Goal: Transaction & Acquisition: Purchase product/service

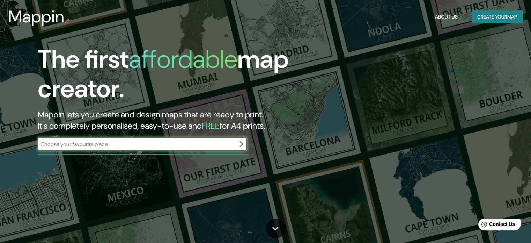
click at [128, 146] on input "text" at bounding box center [135, 144] width 195 height 8
type input "[GEOGRAPHIC_DATA]"
click at [239, 147] on icon "button" at bounding box center [240, 144] width 8 height 8
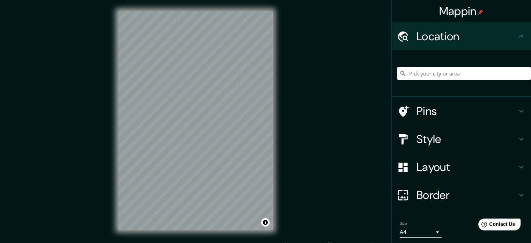
click at [401, 81] on div at bounding box center [464, 73] width 134 height 35
click at [415, 76] on input "Pick your city or area" at bounding box center [464, 73] width 134 height 13
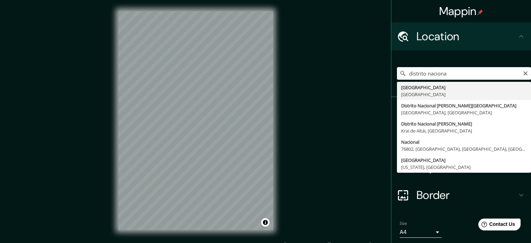
type input "[GEOGRAPHIC_DATA], [GEOGRAPHIC_DATA]"
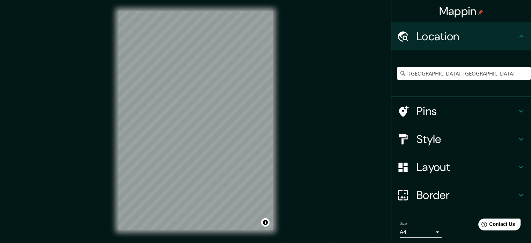
click at [445, 149] on div "Style" at bounding box center [461, 139] width 140 height 28
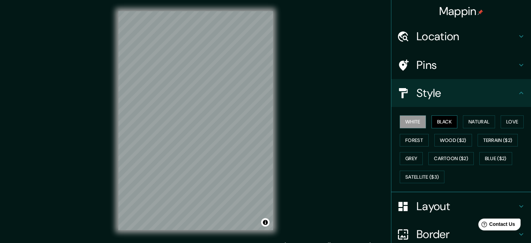
click at [441, 124] on button "Black" at bounding box center [444, 121] width 26 height 13
click at [467, 125] on button "Natural" at bounding box center [479, 121] width 32 height 13
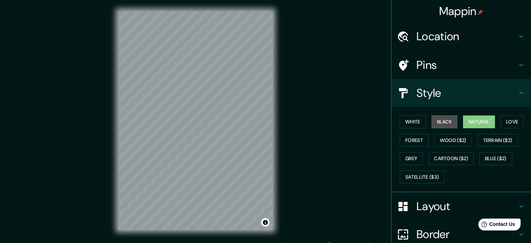
click at [448, 125] on button "Black" at bounding box center [444, 121] width 26 height 13
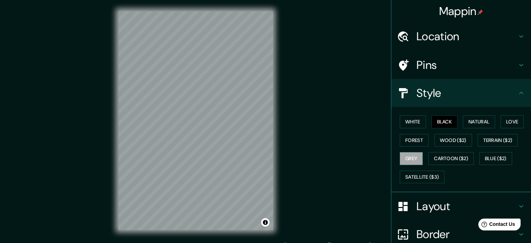
click at [414, 155] on button "Grey" at bounding box center [411, 158] width 23 height 13
click at [414, 146] on div "White Black Natural Love Forest Wood ($2) Terrain ($2) Grey Cartoon ($2) Blue (…" at bounding box center [464, 148] width 134 height 73
click at [419, 139] on button "Forest" at bounding box center [414, 140] width 29 height 13
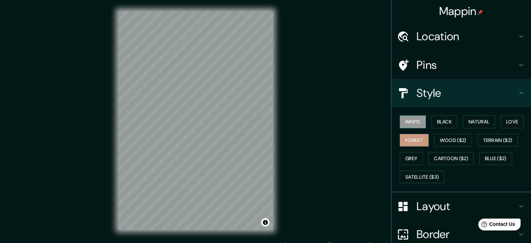
click at [416, 124] on button "White" at bounding box center [413, 121] width 26 height 13
click at [442, 120] on button "Black" at bounding box center [444, 121] width 26 height 13
click at [431, 117] on button "Black" at bounding box center [444, 121] width 26 height 13
click at [420, 118] on div "White Black Natural Love Forest Wood ($2) Terrain ($2) Grey Cartoon ($2) Blue (…" at bounding box center [464, 148] width 134 height 73
click at [420, 118] on button "White" at bounding box center [413, 121] width 26 height 13
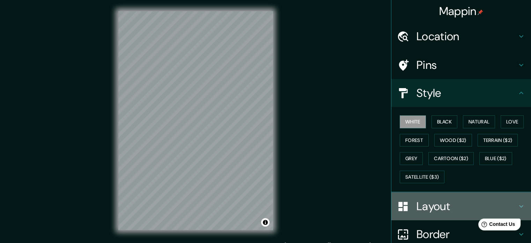
click at [424, 207] on h4 "Layout" at bounding box center [466, 206] width 100 height 14
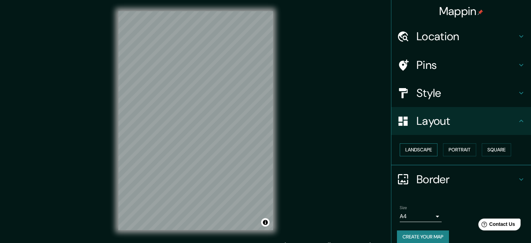
click at [428, 152] on button "Landscape" at bounding box center [419, 149] width 38 height 13
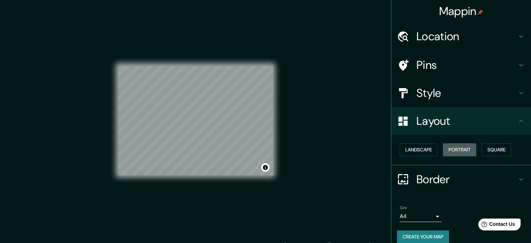
click at [458, 152] on button "Portrait" at bounding box center [459, 149] width 33 height 13
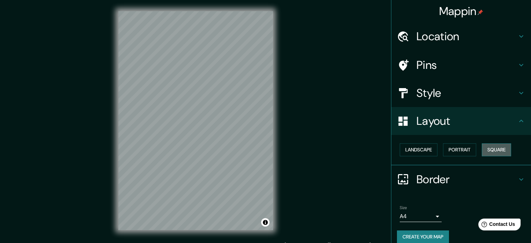
click at [482, 151] on button "Square" at bounding box center [496, 149] width 29 height 13
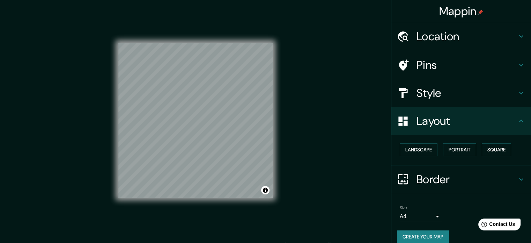
click at [302, 164] on div "Mappin Location [GEOGRAPHIC_DATA], [GEOGRAPHIC_DATA] Pins Style Layout Landscap…" at bounding box center [265, 126] width 531 height 252
click at [402, 222] on div "Size A4 single" at bounding box center [461, 213] width 128 height 22
click at [406, 218] on body "Mappin Location [GEOGRAPHIC_DATA], [GEOGRAPHIC_DATA] Pins Style Layout Landscap…" at bounding box center [265, 121] width 531 height 243
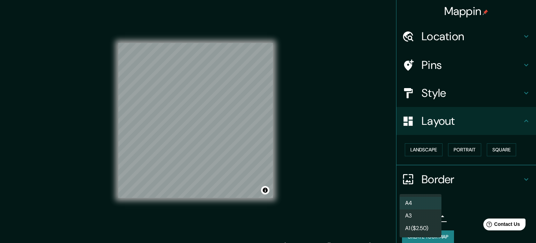
click at [394, 216] on div at bounding box center [268, 121] width 536 height 243
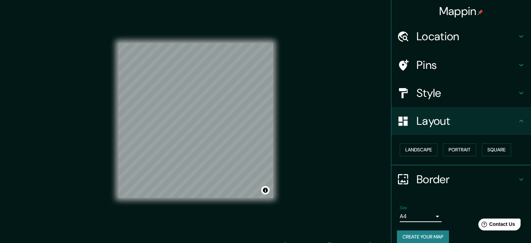
click at [430, 185] on h4 "Border" at bounding box center [466, 179] width 100 height 14
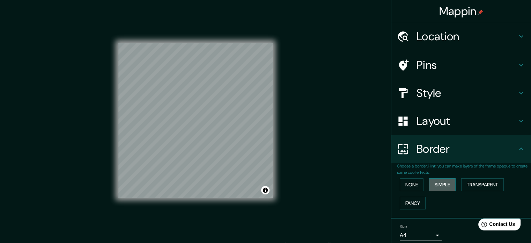
click at [439, 184] on button "Simple" at bounding box center [442, 184] width 27 height 13
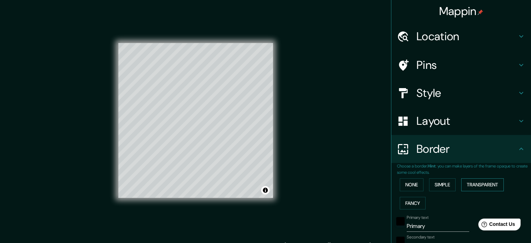
click at [465, 183] on button "Transparent" at bounding box center [482, 184] width 43 height 13
click at [407, 199] on button "Fancy" at bounding box center [413, 202] width 26 height 13
click at [419, 186] on div "None Simple Transparent Fancy" at bounding box center [464, 193] width 134 height 37
click at [416, 186] on button "None" at bounding box center [412, 184] width 24 height 13
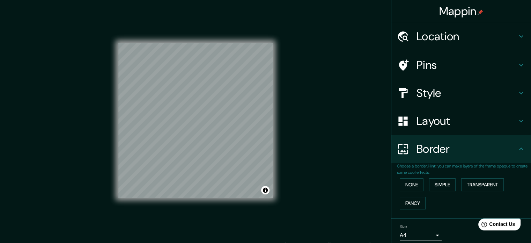
click at [353, 188] on div "Mappin Location [GEOGRAPHIC_DATA], [GEOGRAPHIC_DATA] Pins Style Layout Border C…" at bounding box center [265, 126] width 531 height 252
